Goal: Task Accomplishment & Management: Manage account settings

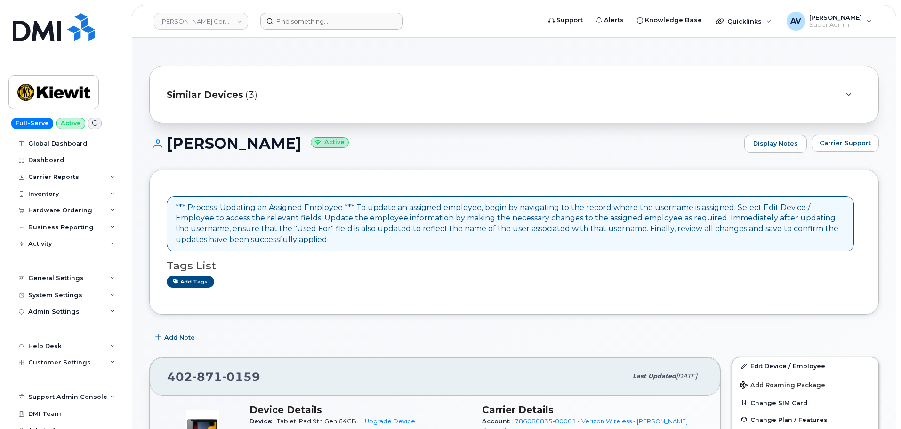
scroll to position [471, 0]
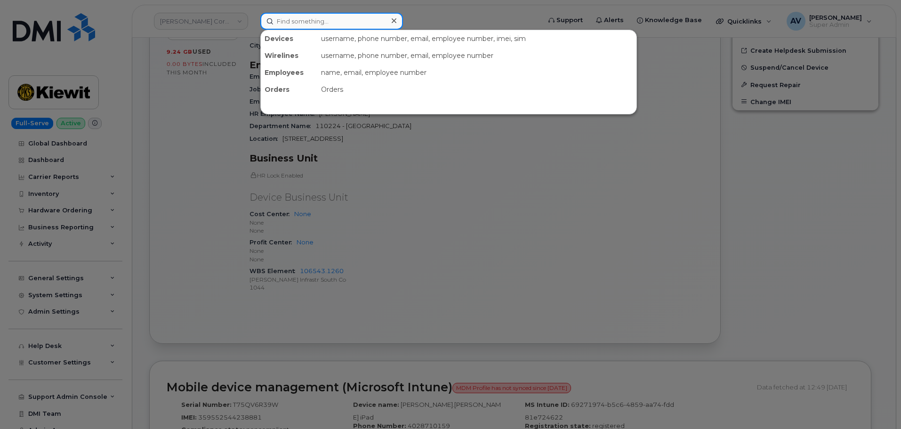
click at [326, 21] on input at bounding box center [331, 21] width 143 height 17
paste input "7802671287"
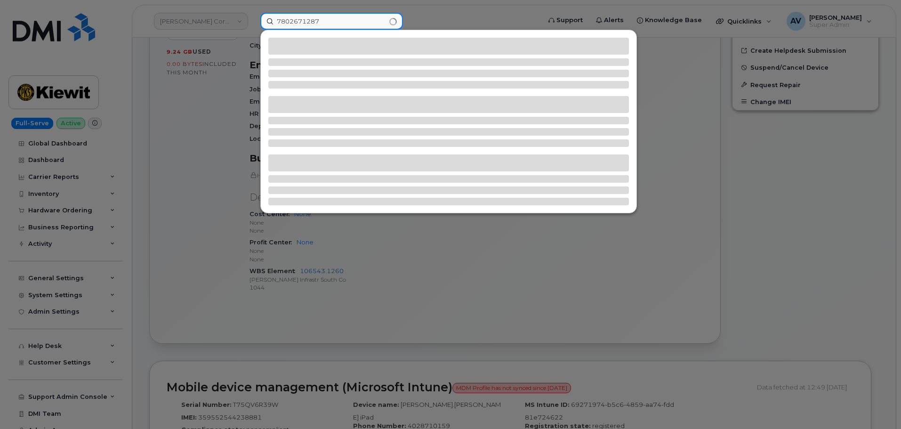
type input "7802671287"
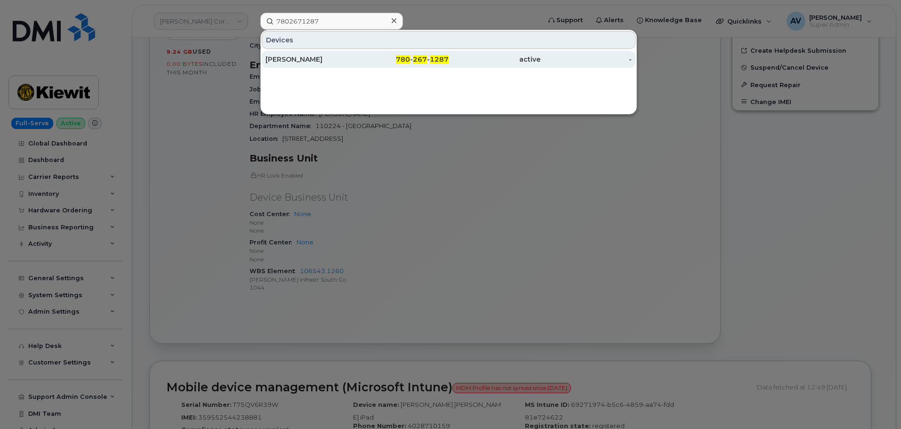
click at [333, 56] on div "[PERSON_NAME]" at bounding box center [311, 59] width 92 height 9
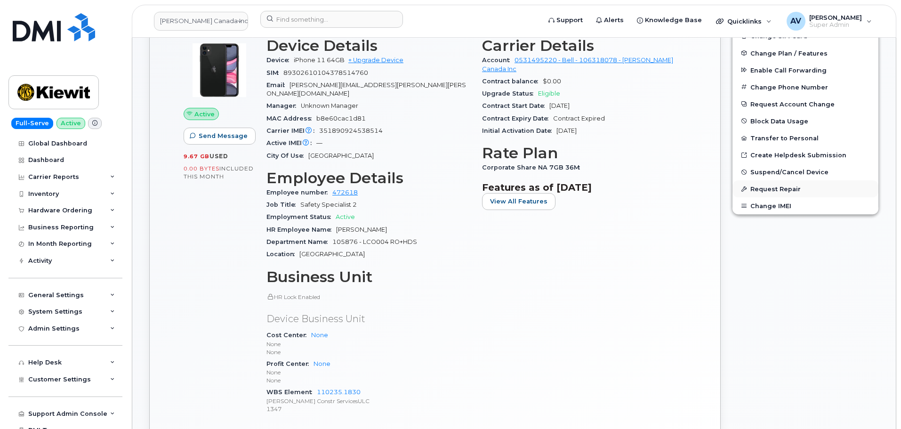
scroll to position [330, 0]
click at [812, 170] on span "Suspend/Cancel Device" at bounding box center [789, 171] width 78 height 7
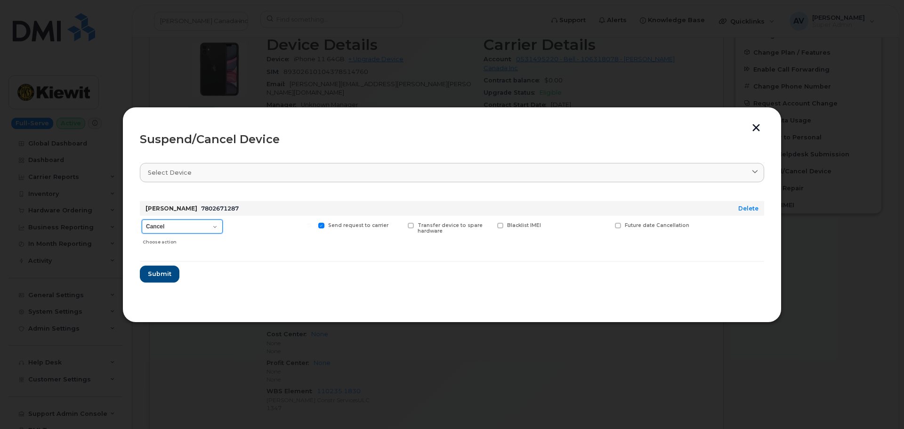
click at [209, 225] on select "Cancel Suspend - Extend Suspension Suspend - Reduced Rate Suspend - Full Rate S…" at bounding box center [182, 226] width 81 height 14
select select "[object Object]"
click at [142, 219] on select "Cancel Suspend - Extend Suspension Suspend - Reduced Rate Suspend - Full Rate S…" at bounding box center [182, 226] width 81 height 14
click at [160, 273] on span "Submit" at bounding box center [159, 273] width 24 height 9
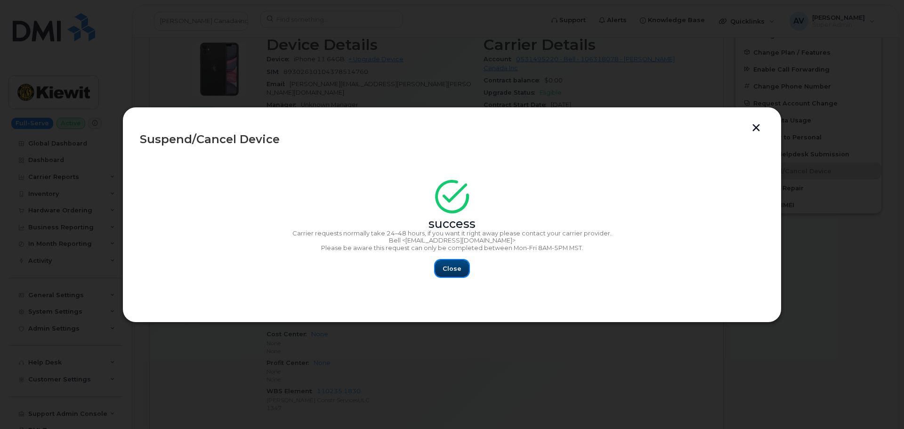
click at [446, 272] on span "Close" at bounding box center [451, 268] width 19 height 9
